Goal: Task Accomplishment & Management: Manage account settings

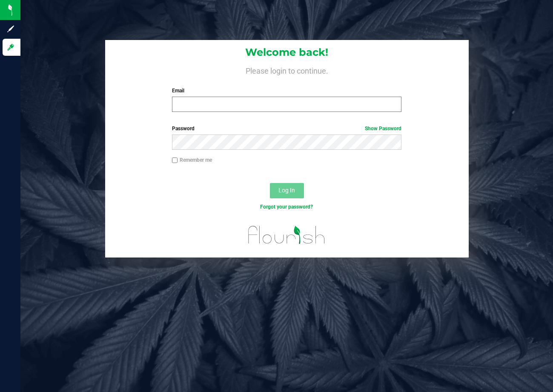
drag, startPoint x: 234, startPoint y: 96, endPoint x: 234, endPoint y: 100, distance: 4.3
click at [234, 100] on div "Email Required Please format your email correctly." at bounding box center [287, 99] width 242 height 25
click at [246, 106] on input "Email" at bounding box center [287, 104] width 230 height 15
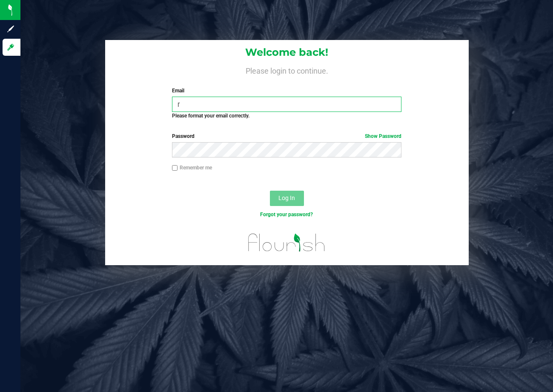
click at [249, 99] on input "r" at bounding box center [287, 104] width 230 height 15
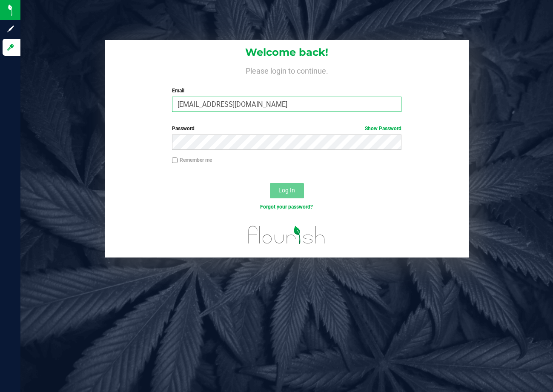
type input "[EMAIL_ADDRESS][DOMAIN_NAME]"
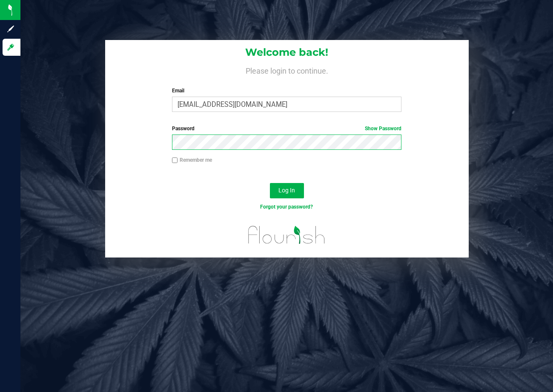
click at [270, 183] on button "Log In" at bounding box center [287, 190] width 34 height 15
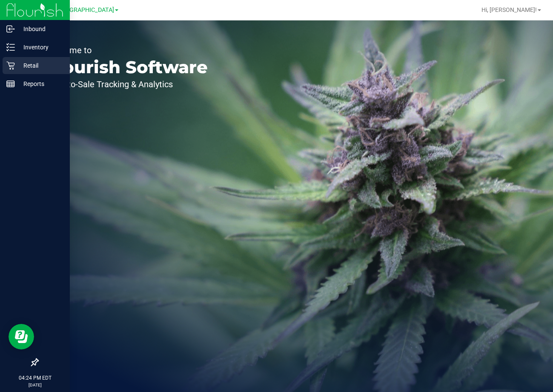
click at [19, 67] on p "Retail" at bounding box center [40, 65] width 51 height 10
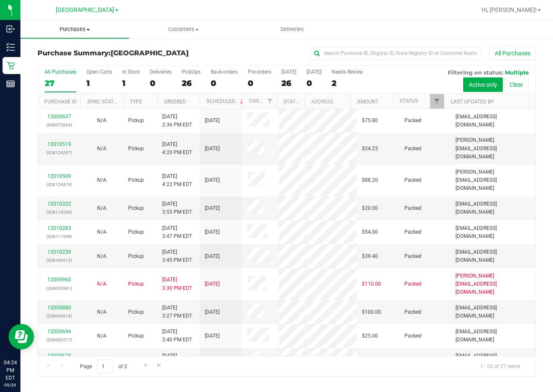
click at [66, 30] on span "Purchases" at bounding box center [74, 30] width 109 height 8
click at [66, 63] on span "Fulfillment" at bounding box center [46, 61] width 53 height 7
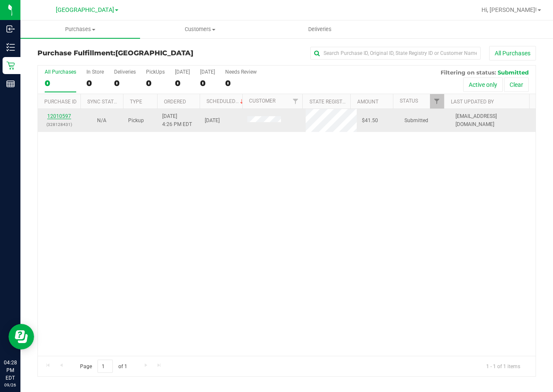
click at [59, 116] on link "12010597" at bounding box center [59, 116] width 24 height 6
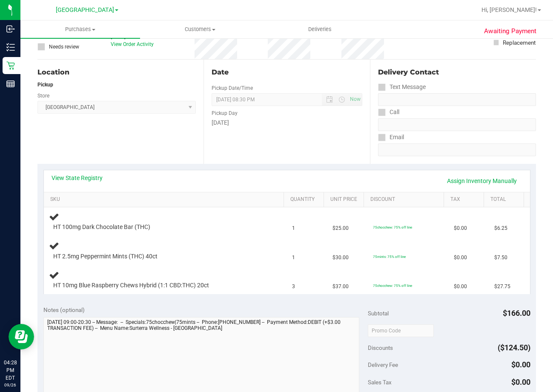
scroll to position [85, 0]
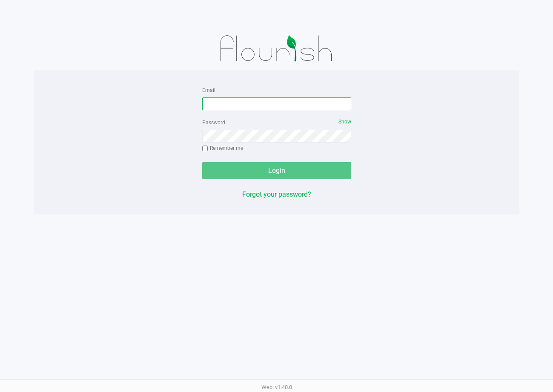
drag, startPoint x: 268, startPoint y: 100, endPoint x: 443, endPoint y: 86, distance: 175.6
click at [268, 100] on input "Email" at bounding box center [276, 104] width 149 height 13
type input "[EMAIL_ADDRESS][DOMAIN_NAME]"
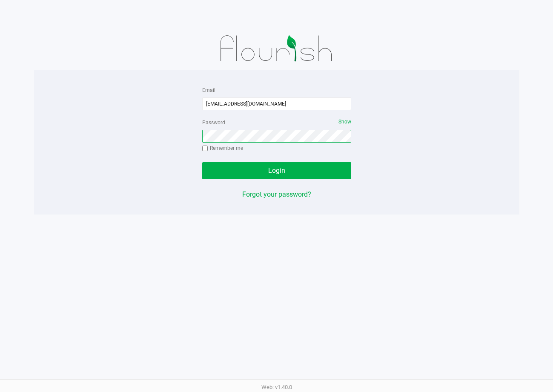
click at [202, 162] on button "Login" at bounding box center [276, 170] width 149 height 17
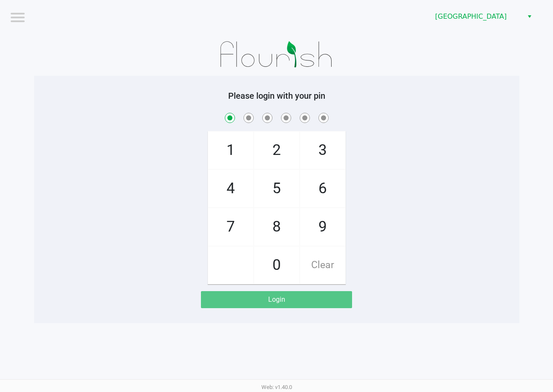
checkbox input "true"
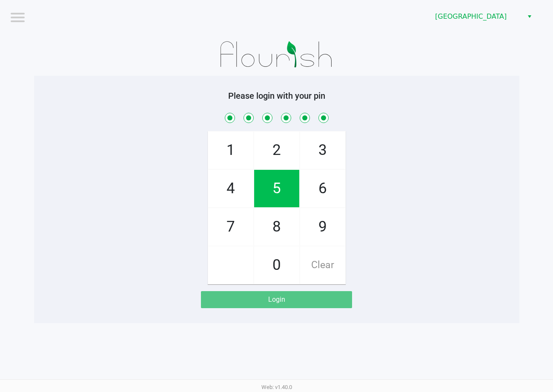
checkbox input "true"
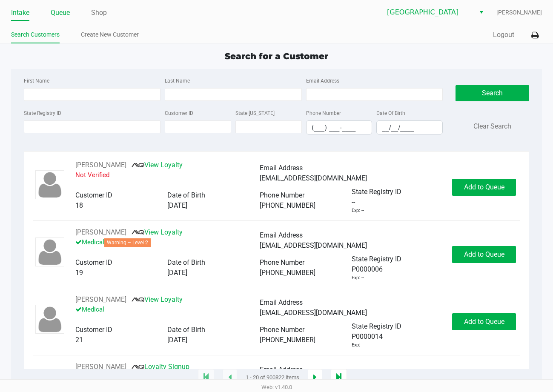
click at [57, 12] on link "Queue" at bounding box center [60, 13] width 19 height 12
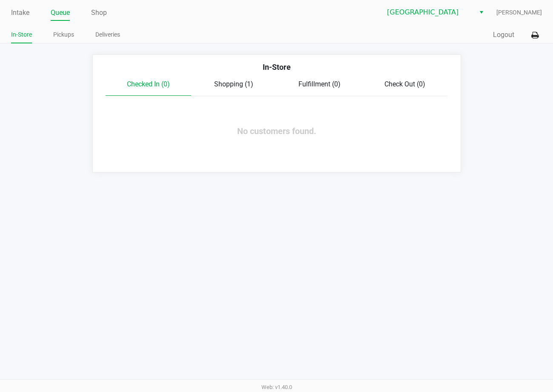
click at [229, 86] on span "Shopping (1)" at bounding box center [233, 84] width 39 height 8
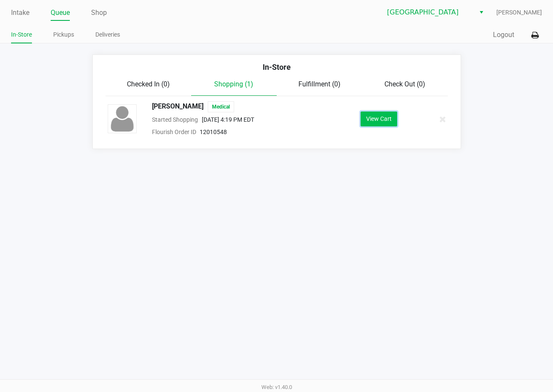
click at [376, 121] on button "View Cart" at bounding box center [379, 119] width 37 height 15
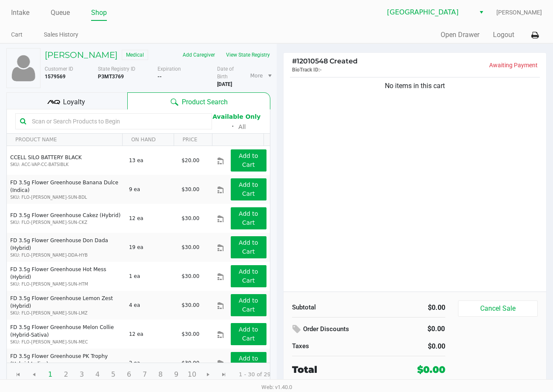
click at [398, 151] on div "No items in this cart" at bounding box center [415, 183] width 263 height 216
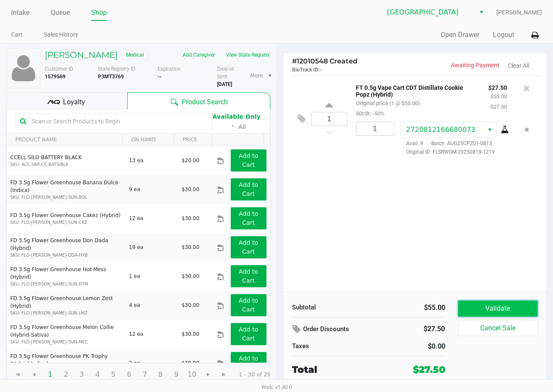
click at [474, 305] on button "Validate" at bounding box center [498, 309] width 80 height 16
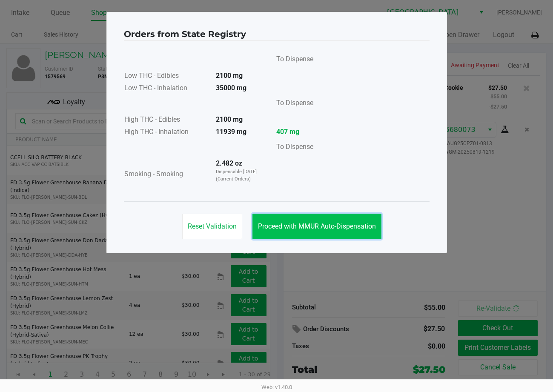
click at [327, 232] on button "Proceed with MMUR Auto-Dispensation" at bounding box center [317, 227] width 129 height 26
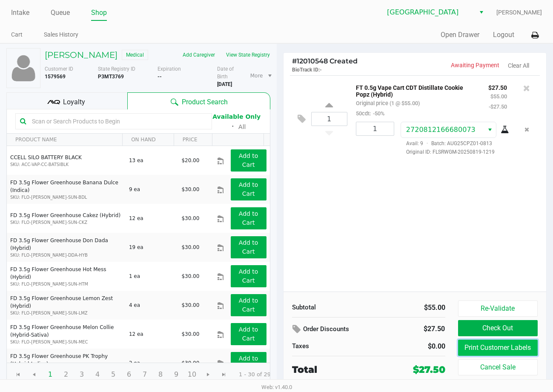
click at [508, 347] on button "Print Customer Labels" at bounding box center [498, 348] width 80 height 16
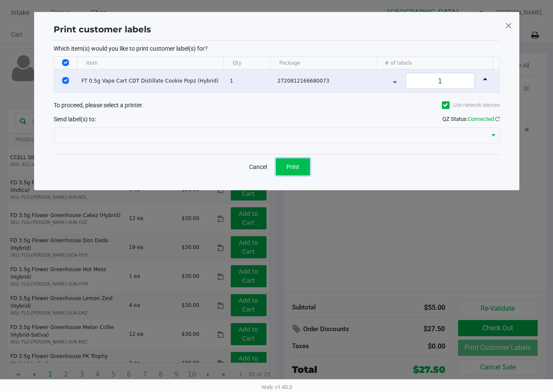
click at [286, 166] on button "Print" at bounding box center [293, 166] width 34 height 17
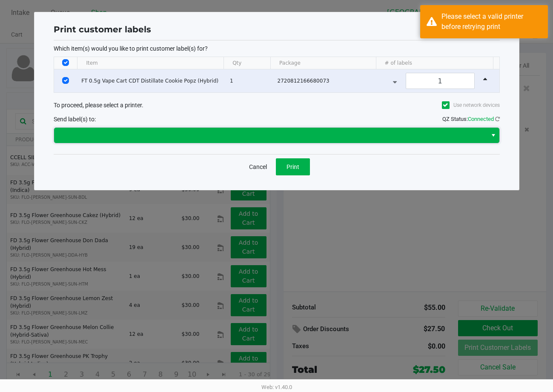
click at [182, 134] on span at bounding box center [270, 135] width 423 height 10
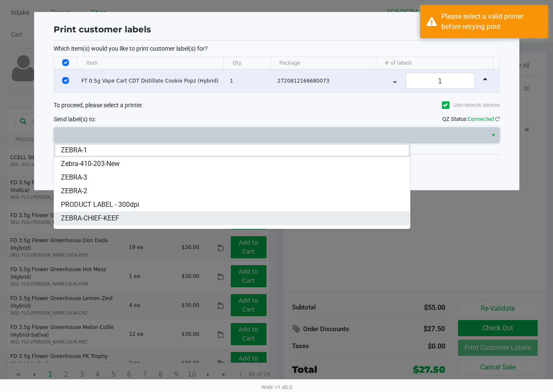
scroll to position [24, 0]
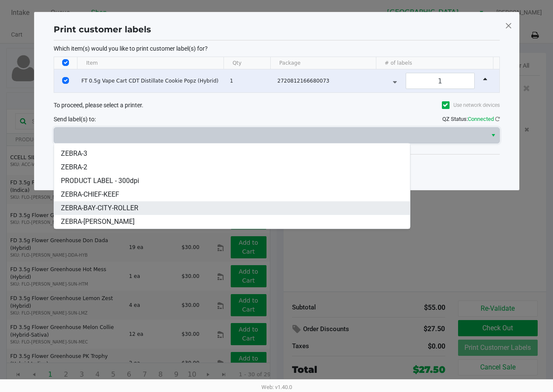
click at [92, 210] on span "ZEBRA-BAY-CITY-ROLLER" at bounding box center [99, 208] width 77 height 10
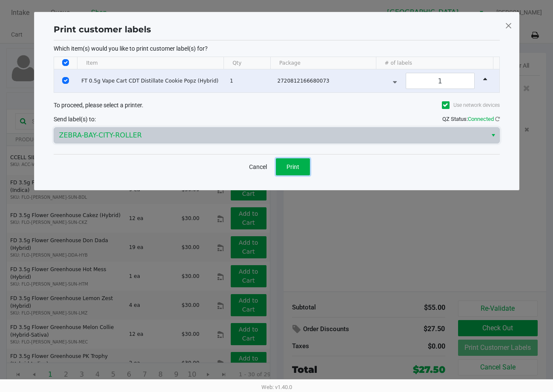
click at [292, 162] on button "Print" at bounding box center [293, 166] width 34 height 17
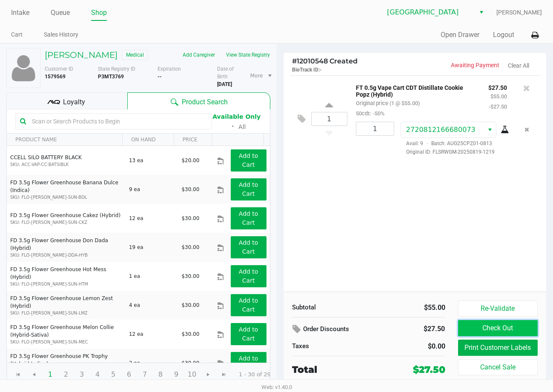
click at [480, 328] on button "Check Out" at bounding box center [498, 328] width 80 height 16
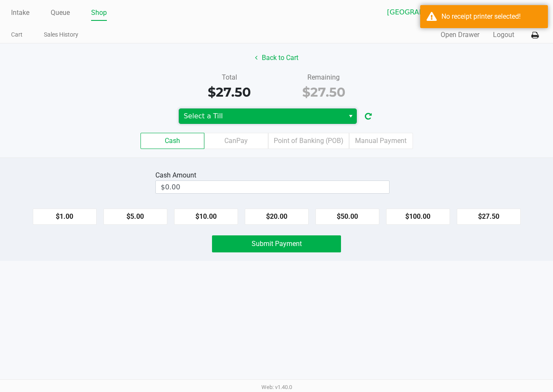
click at [307, 121] on span "Select a Till" at bounding box center [261, 116] width 155 height 10
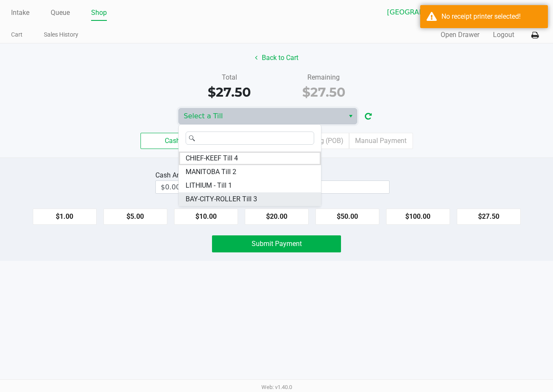
click at [216, 196] on span "BAY-CITY-ROLLER Till 3" at bounding box center [222, 199] width 72 height 10
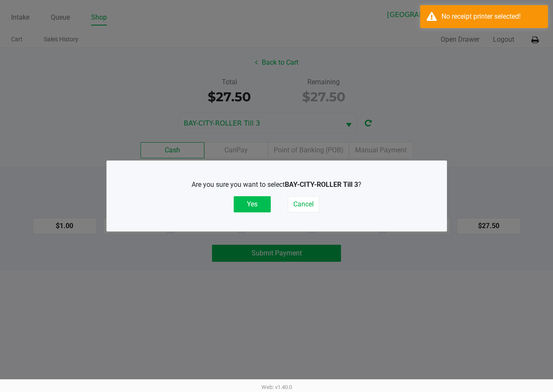
click at [261, 205] on button "Yes" at bounding box center [252, 204] width 37 height 16
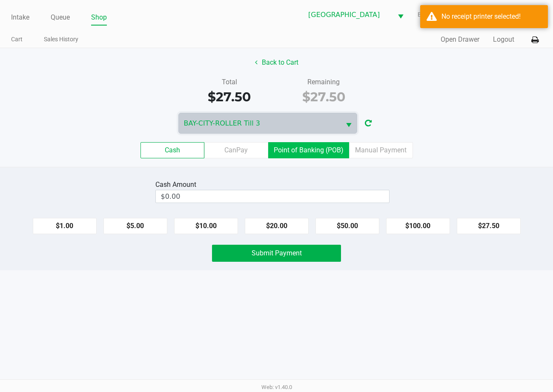
click at [325, 155] on label "Point of Banking (POB)" at bounding box center [308, 150] width 81 height 16
click at [0, 0] on 7 "Point of Banking (POB)" at bounding box center [0, 0] width 0 height 0
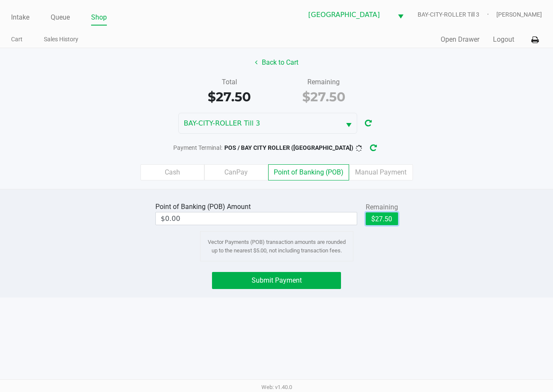
click at [382, 215] on button "$27.50" at bounding box center [382, 218] width 32 height 13
type input "$27.50"
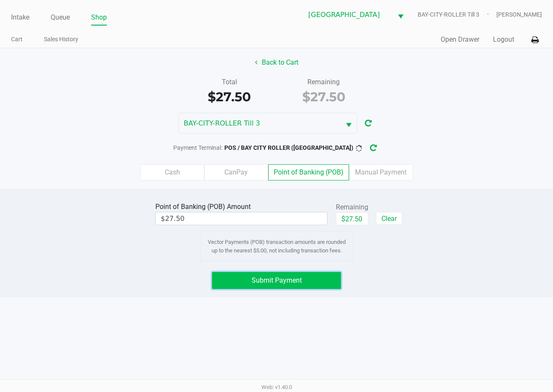
click at [301, 283] on span "Submit Payment" at bounding box center [277, 280] width 50 height 8
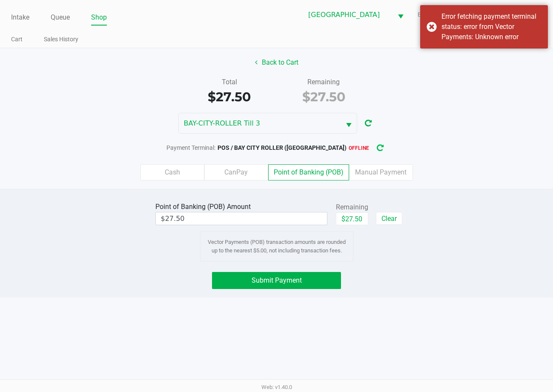
click at [376, 147] on icon "button" at bounding box center [380, 148] width 9 height 8
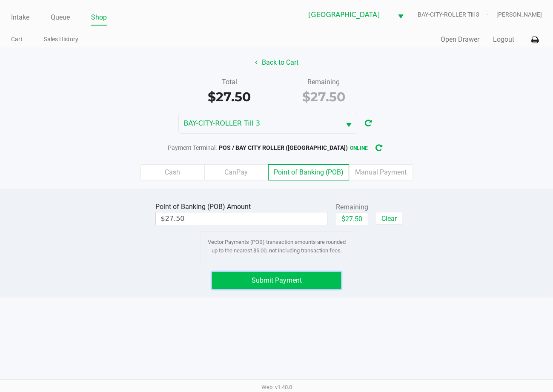
click at [316, 282] on button "Submit Payment" at bounding box center [276, 280] width 129 height 17
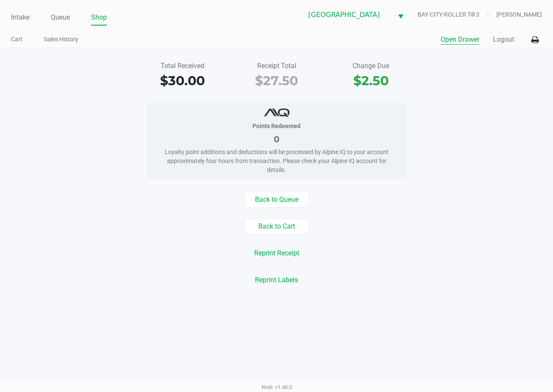
click at [463, 40] on button "Open Drawer" at bounding box center [460, 39] width 39 height 10
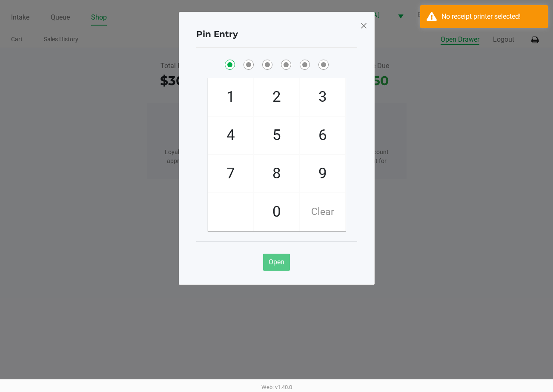
checkbox input "true"
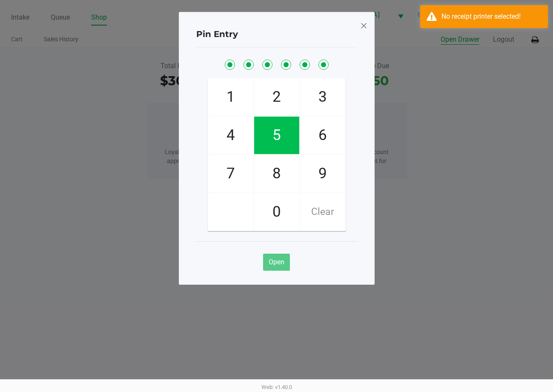
checkbox input "true"
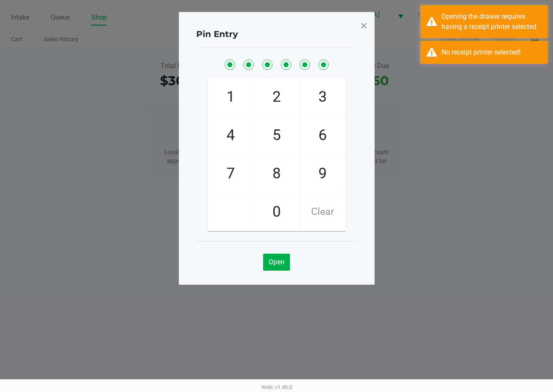
click at [461, 83] on ngb-modal-window "Pin Entry 1 4 7 2 5 8 0 3 6 9 Clear Open" at bounding box center [276, 196] width 553 height 392
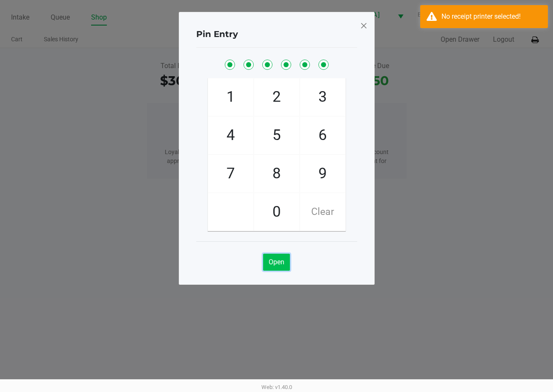
click at [269, 264] on span "Open" at bounding box center [277, 262] width 16 height 8
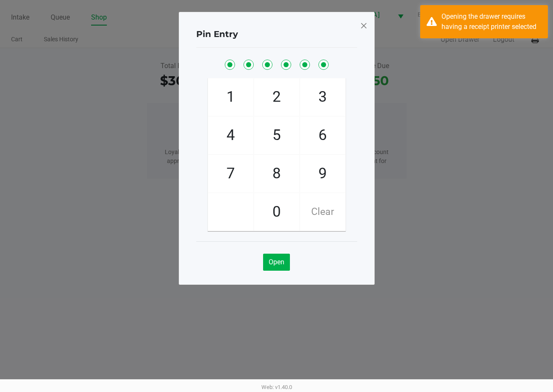
click at [462, 78] on ngb-modal-window "Pin Entry 1 4 7 2 5 8 0 3 6 9 Clear Open" at bounding box center [276, 196] width 553 height 392
drag, startPoint x: 542, startPoint y: 40, endPoint x: 537, endPoint y: 40, distance: 5.1
click at [540, 40] on ngb-modal-window "Pin Entry 1 4 7 2 5 8 0 3 6 9 Clear Open" at bounding box center [276, 196] width 553 height 392
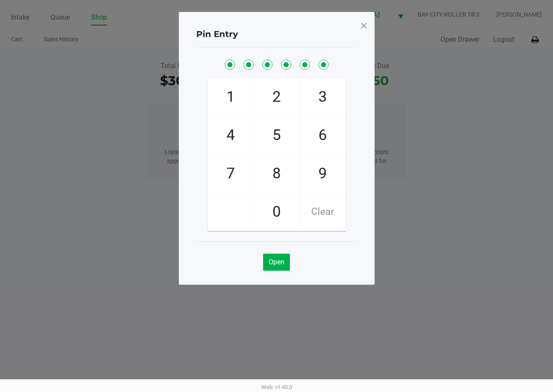
click at [536, 40] on ngb-modal-window "Pin Entry 1 4 7 2 5 8 0 3 6 9 Clear Open" at bounding box center [276, 196] width 553 height 392
click at [278, 255] on button "Open" at bounding box center [276, 262] width 27 height 17
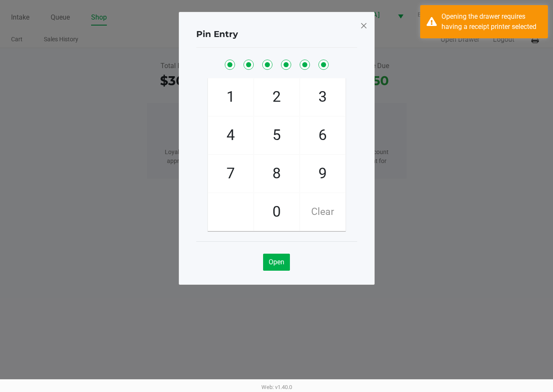
click at [364, 27] on span at bounding box center [364, 26] width 8 height 14
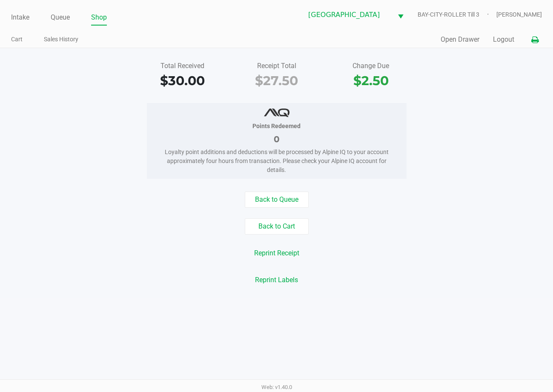
click at [532, 37] on icon at bounding box center [534, 40] width 7 height 6
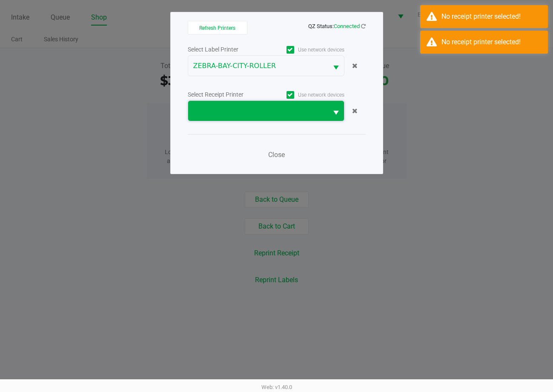
click at [238, 112] on span at bounding box center [257, 111] width 129 height 10
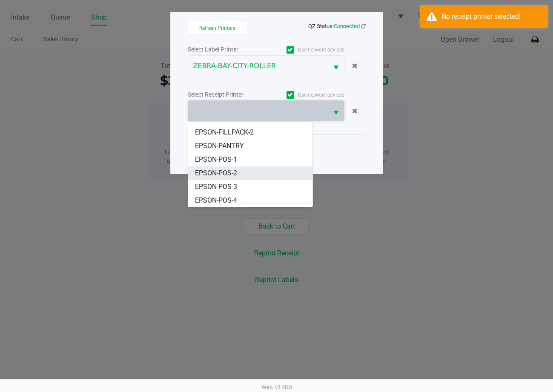
scroll to position [51, 0]
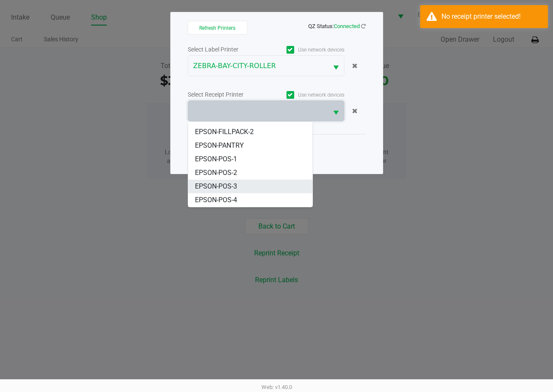
click at [262, 187] on li "EPSON-POS-3" at bounding box center [250, 187] width 124 height 14
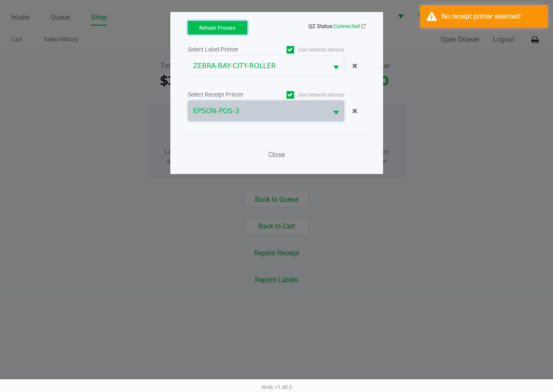
click at [230, 31] on span "Refresh Printers" at bounding box center [217, 28] width 36 height 6
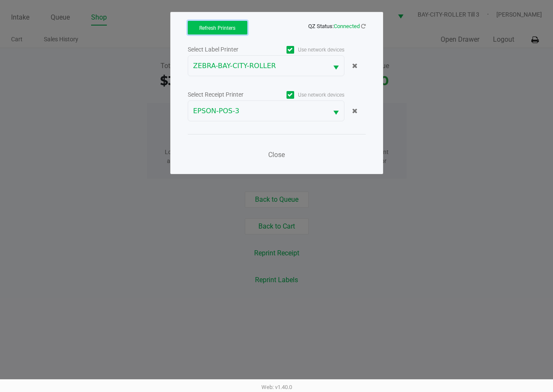
click at [224, 26] on span "Refresh Printers" at bounding box center [217, 28] width 36 height 6
click at [273, 157] on span "Close" at bounding box center [276, 155] width 17 height 8
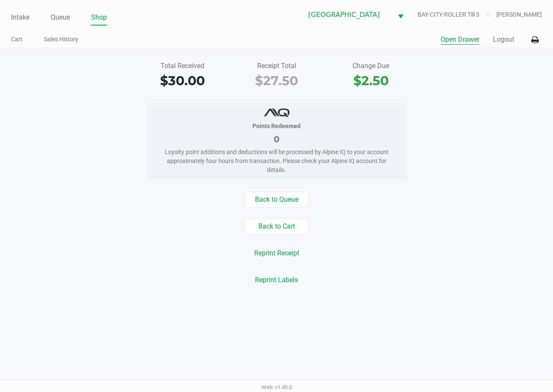
click at [452, 37] on button "Open Drawer" at bounding box center [460, 39] width 39 height 10
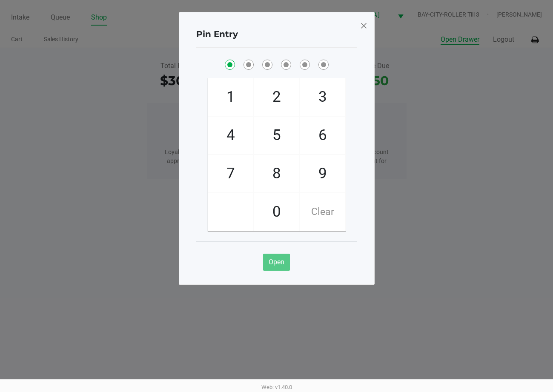
checkbox input "true"
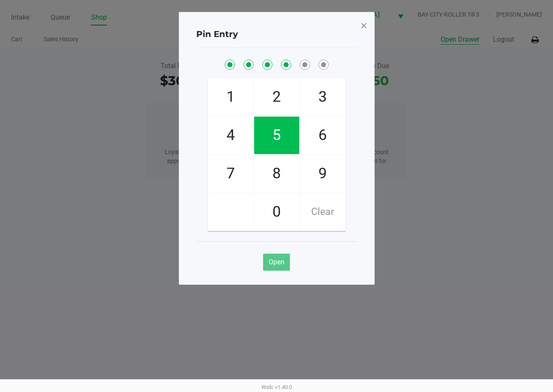
checkbox input "true"
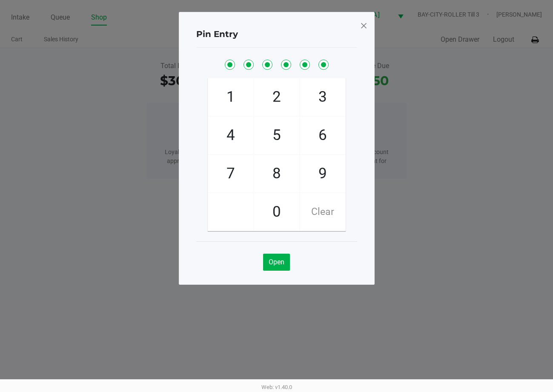
click at [363, 28] on span at bounding box center [364, 26] width 8 height 14
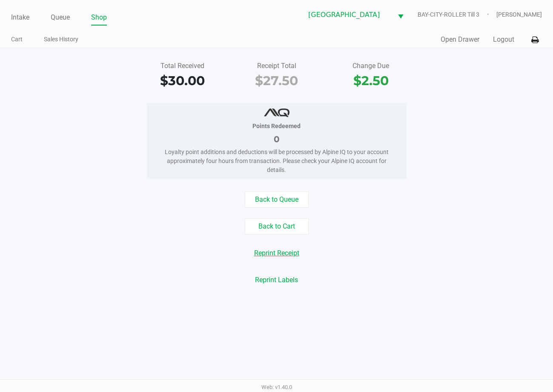
click at [278, 253] on button "Reprint Receipt" at bounding box center [277, 253] width 56 height 16
click at [54, 18] on link "Queue" at bounding box center [60, 17] width 19 height 12
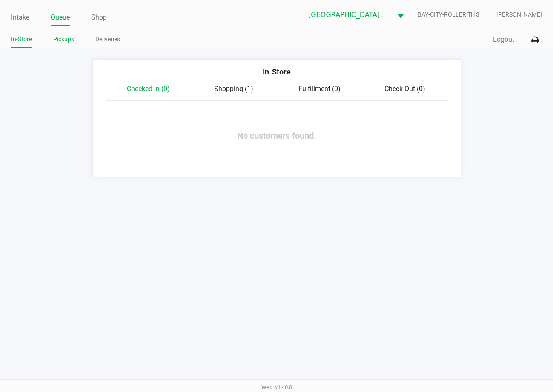
click at [57, 40] on link "Pickups" at bounding box center [63, 39] width 21 height 11
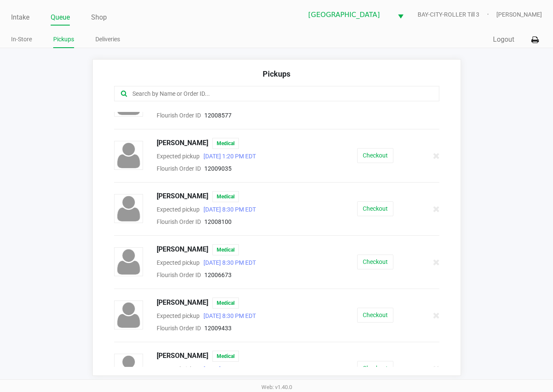
scroll to position [554, 0]
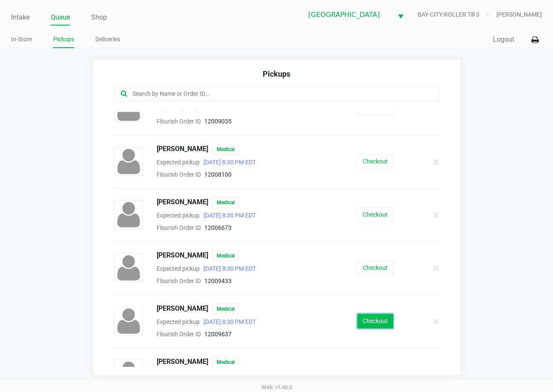
click at [371, 317] on button "Checkout" at bounding box center [375, 321] width 36 height 15
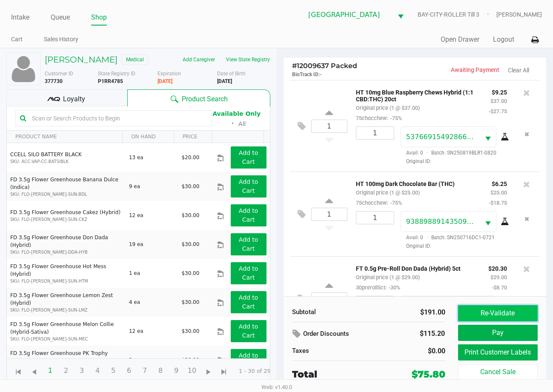
click at [501, 309] on button "Re-Validate" at bounding box center [498, 313] width 80 height 16
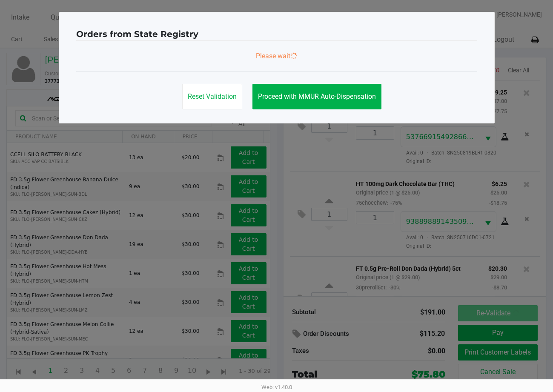
scroll to position [139, 0]
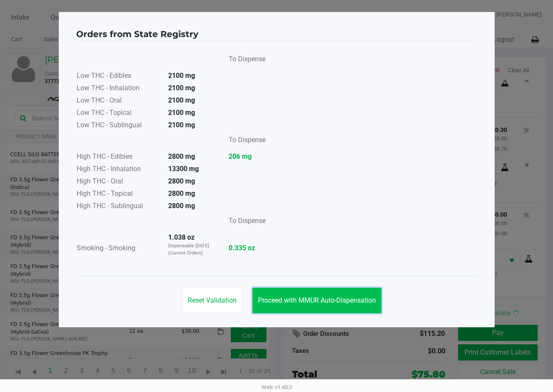
click at [332, 294] on button "Proceed with MMUR Auto-Dispensation" at bounding box center [317, 301] width 129 height 26
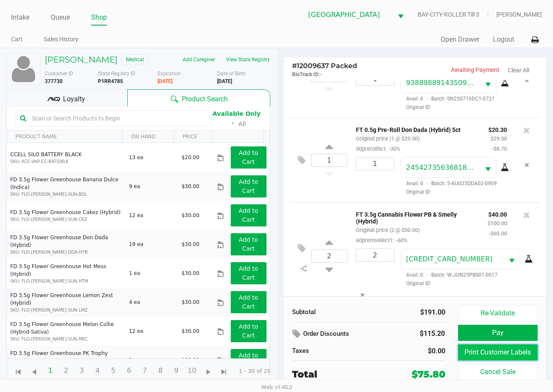
click at [494, 352] on button "Print Customer Labels" at bounding box center [498, 352] width 80 height 16
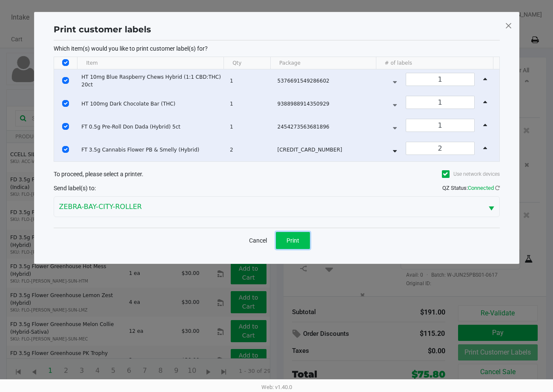
click at [310, 245] on button "Print" at bounding box center [293, 240] width 34 height 17
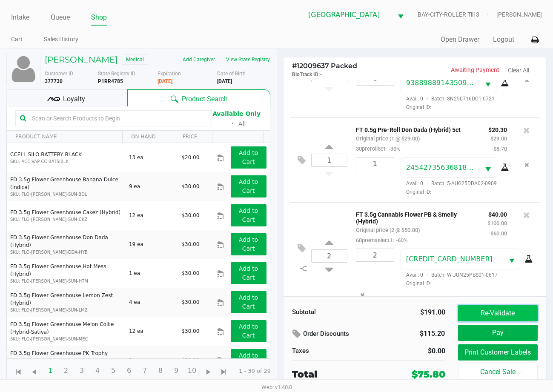
click at [508, 317] on button "Re-Validate" at bounding box center [498, 313] width 80 height 16
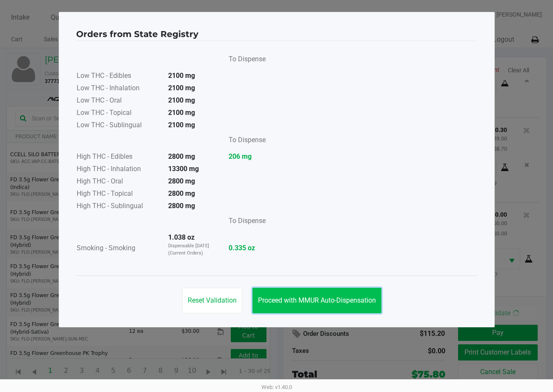
click at [350, 297] on span "Proceed with MMUR Auto-Dispensation" at bounding box center [317, 300] width 118 height 8
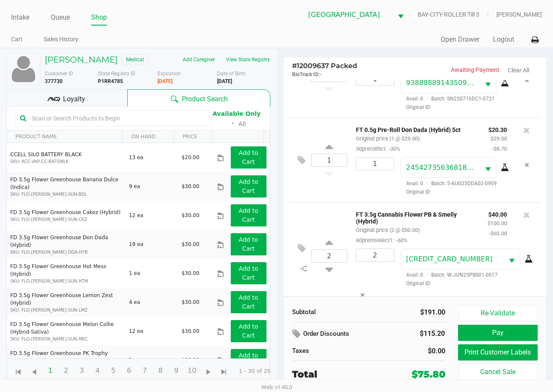
click at [97, 99] on div "Loyalty" at bounding box center [66, 97] width 121 height 17
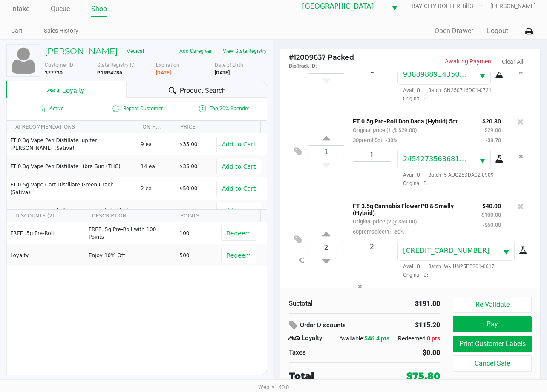
scroll to position [16, 0]
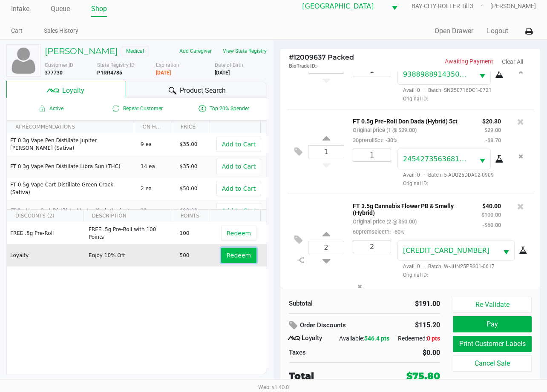
click at [235, 252] on span "Redeem" at bounding box center [239, 255] width 24 height 7
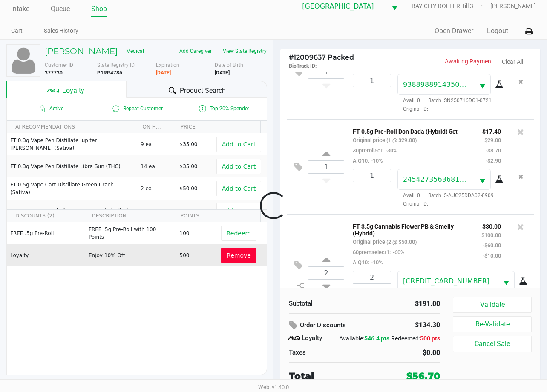
scroll to position [190, 0]
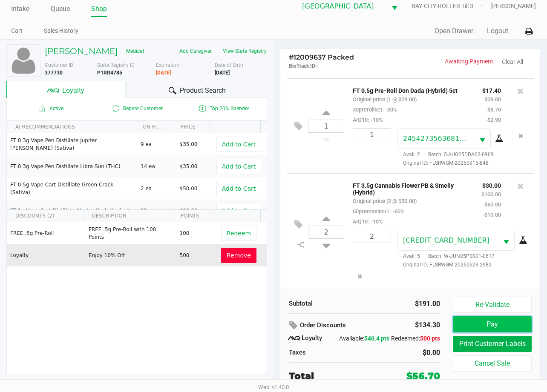
click at [497, 316] on button "Pay" at bounding box center [492, 324] width 79 height 16
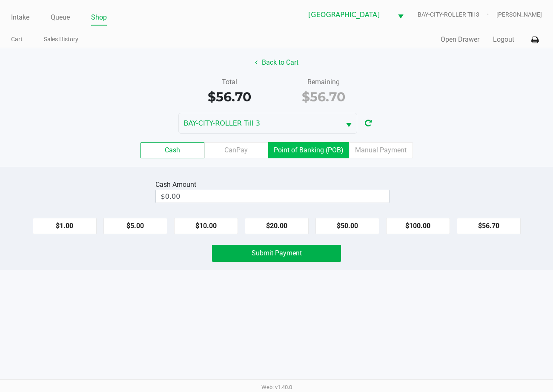
click at [318, 148] on label "Point of Banking (POB)" at bounding box center [308, 150] width 81 height 16
click at [0, 0] on 7 "Point of Banking (POB)" at bounding box center [0, 0] width 0 height 0
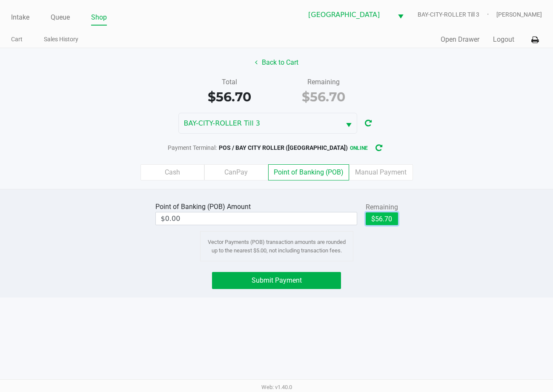
click at [385, 215] on button "$56.70" at bounding box center [382, 218] width 32 height 13
type input "$56.70"
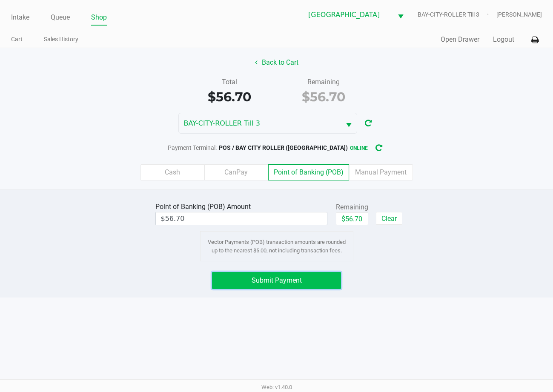
click at [318, 278] on button "Submit Payment" at bounding box center [276, 280] width 129 height 17
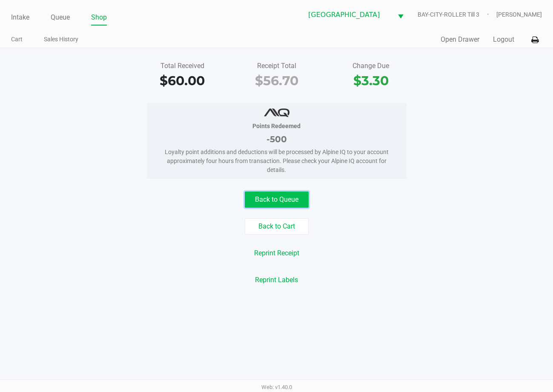
click at [277, 198] on button "Back to Queue" at bounding box center [277, 200] width 64 height 16
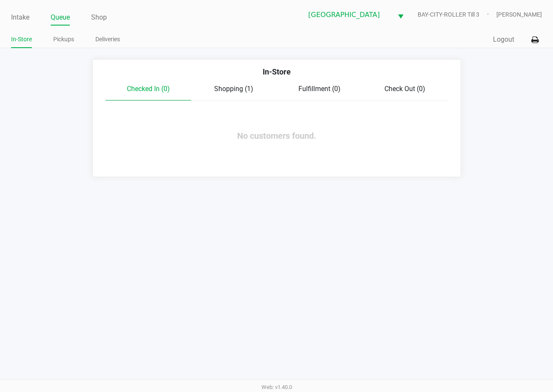
click at [224, 88] on span "Shopping (1)" at bounding box center [233, 89] width 39 height 8
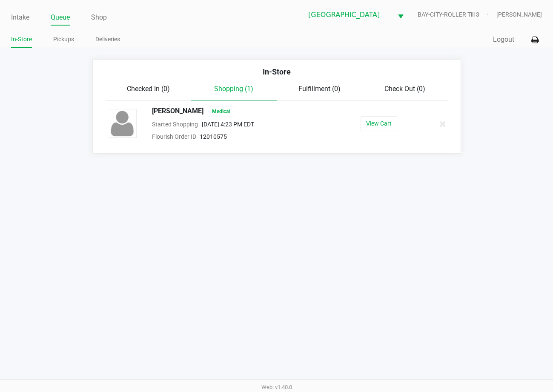
click at [355, 226] on div "Intake Queue Shop [GEOGRAPHIC_DATA]-CITY-ROLLER Till 3 [PERSON_NAME] In-Store P…" at bounding box center [276, 196] width 553 height 392
click at [376, 123] on button "View Cart" at bounding box center [379, 123] width 37 height 15
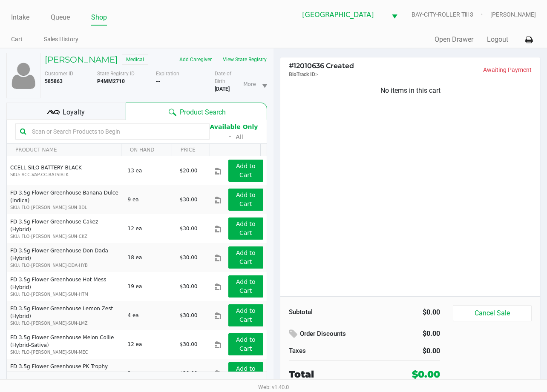
click at [390, 139] on div "No items in this cart" at bounding box center [410, 188] width 260 height 216
click at [473, 146] on div "No items in this cart" at bounding box center [410, 188] width 260 height 216
click at [255, 60] on button "View State Registry" at bounding box center [242, 60] width 50 height 14
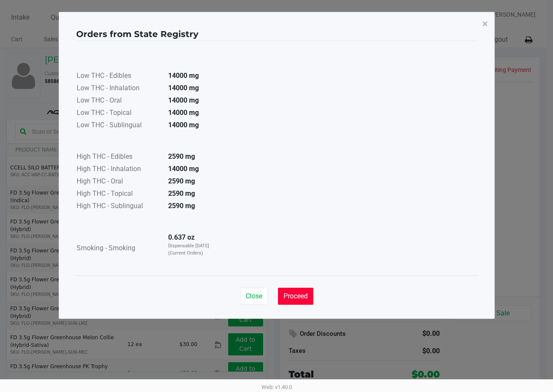
click at [295, 293] on span "Proceed" at bounding box center [296, 296] width 24 height 8
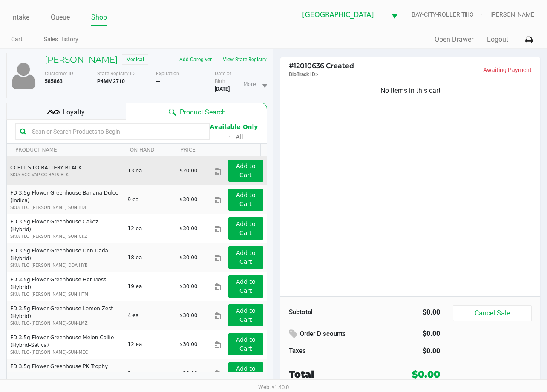
click at [217, 53] on button "View State Registry" at bounding box center [242, 60] width 50 height 14
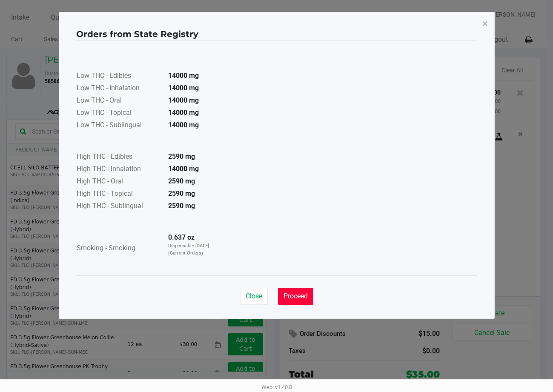
drag, startPoint x: 303, startPoint y: 293, endPoint x: 195, endPoint y: 83, distance: 235.6
click at [303, 288] on button "Proceed" at bounding box center [295, 296] width 35 height 17
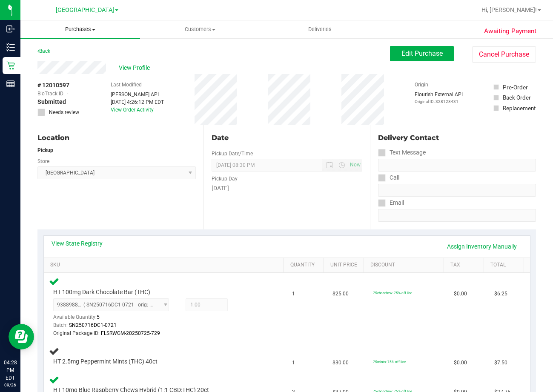
click at [77, 28] on span "Purchases" at bounding box center [80, 30] width 120 height 8
click at [72, 62] on span "Fulfillment" at bounding box center [46, 61] width 53 height 7
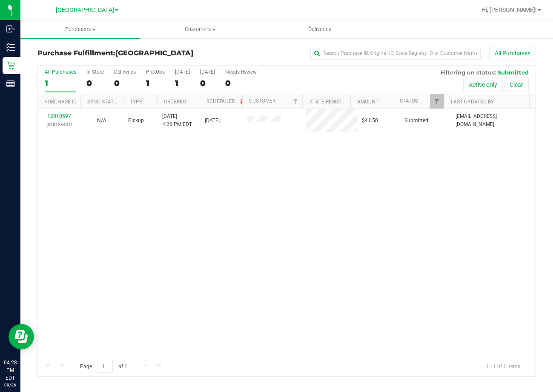
click at [174, 166] on div "12010597 (328128431) N/A Pickup 9/26/2025 4:26 PM EDT 9/26/2025 $41.50 Submitte…" at bounding box center [287, 232] width 498 height 247
